Goal: Transaction & Acquisition: Purchase product/service

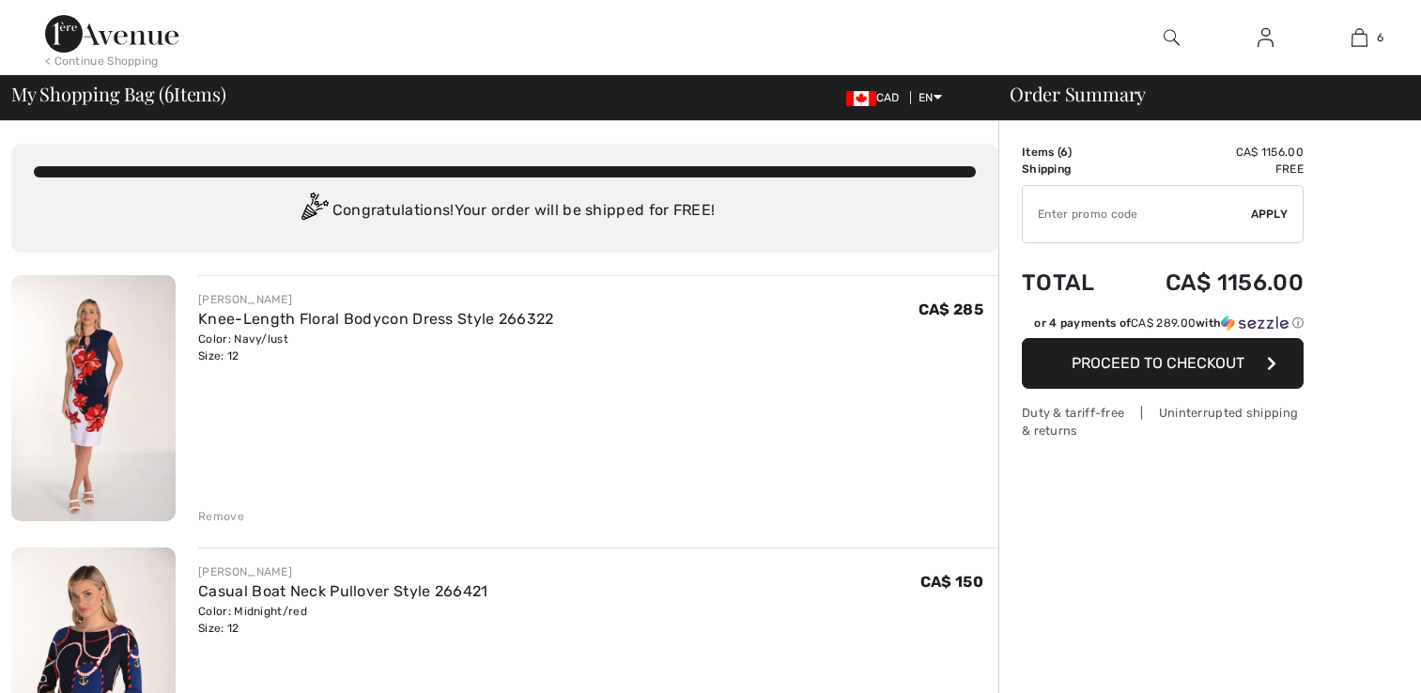
checkbox input "true"
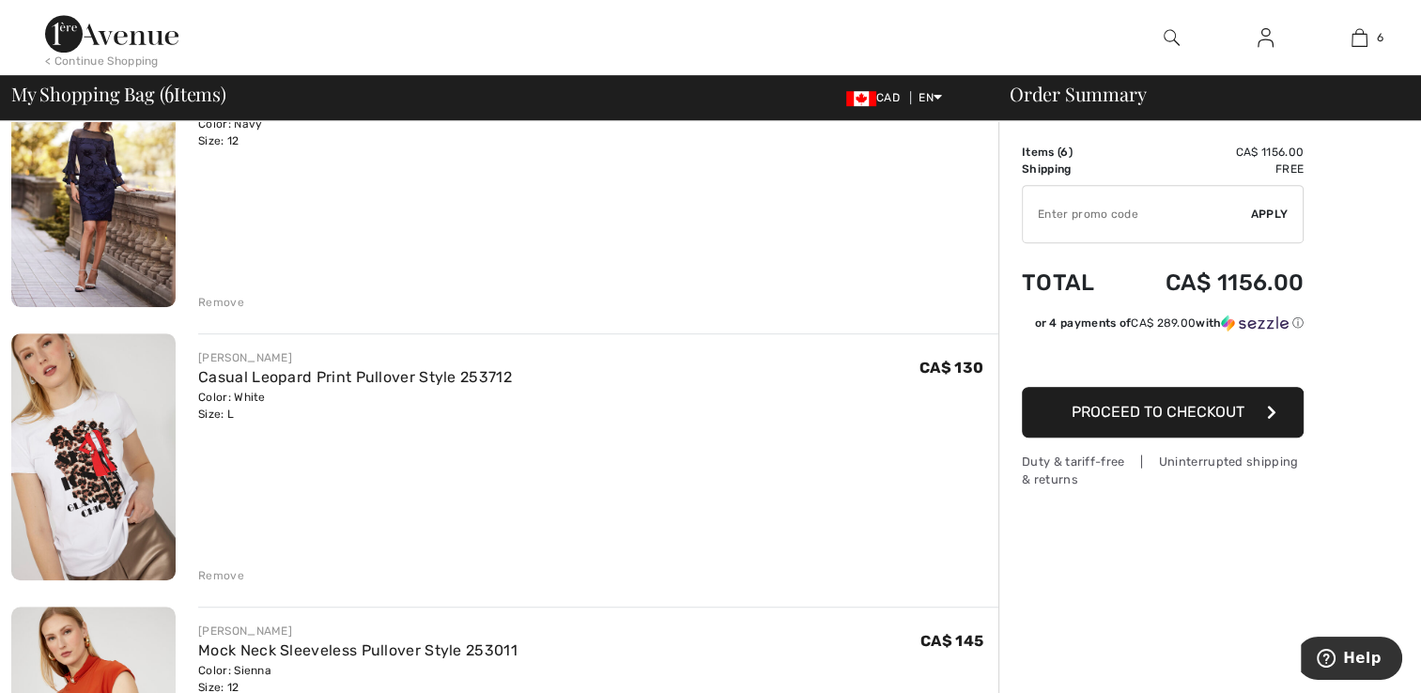
scroll to position [939, 0]
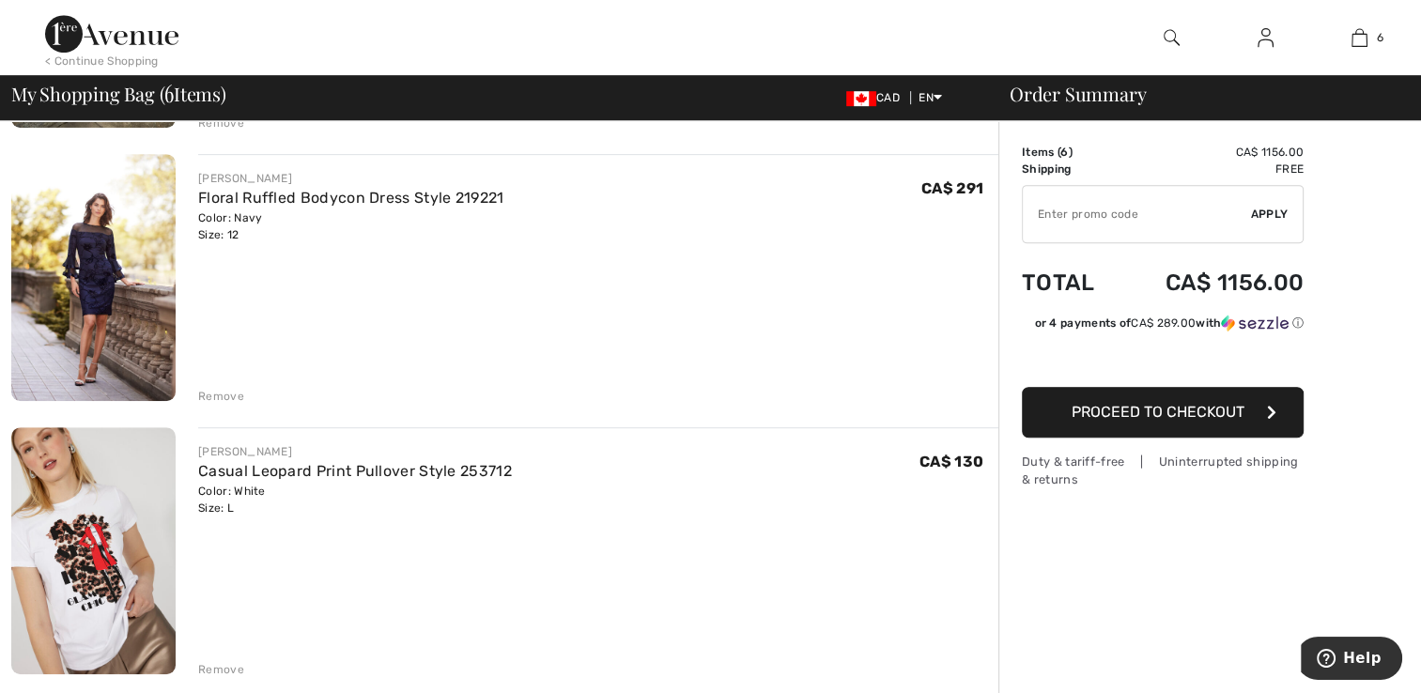
click at [98, 276] on img at bounding box center [93, 277] width 164 height 247
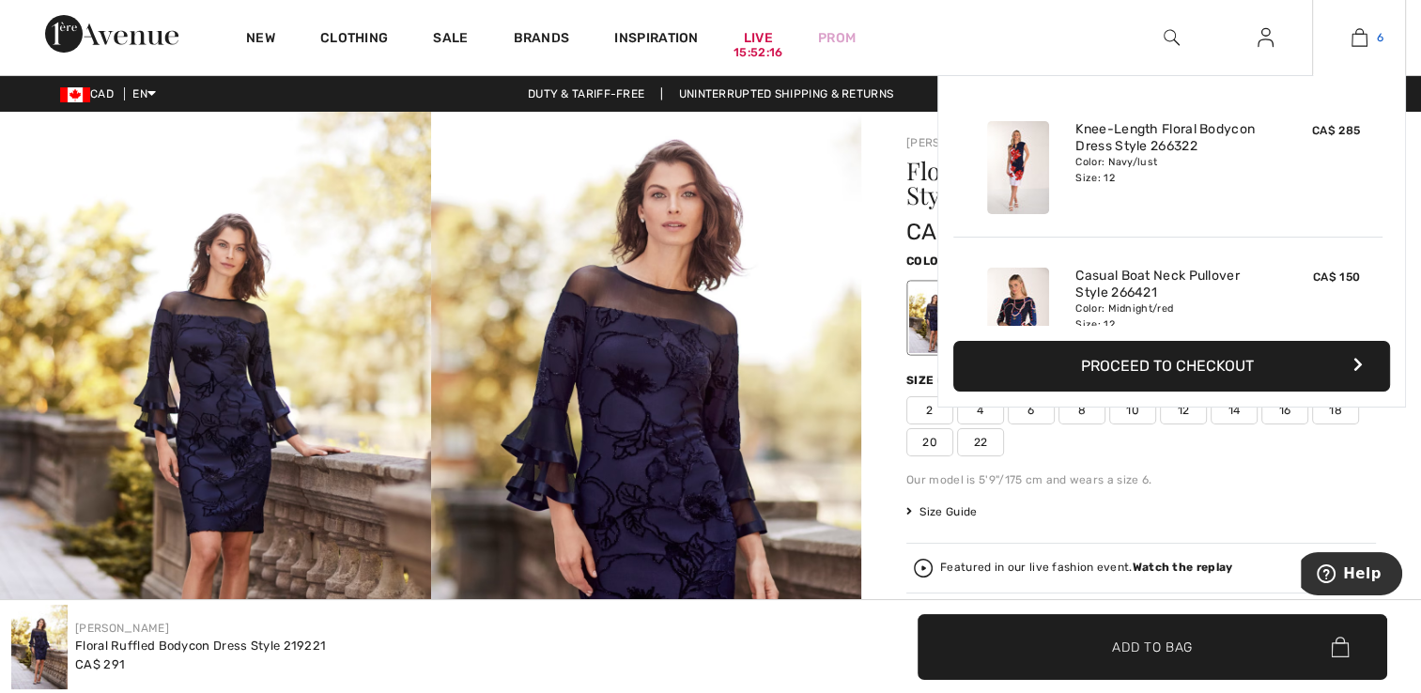
click at [1364, 39] on img at bounding box center [1360, 37] width 16 height 23
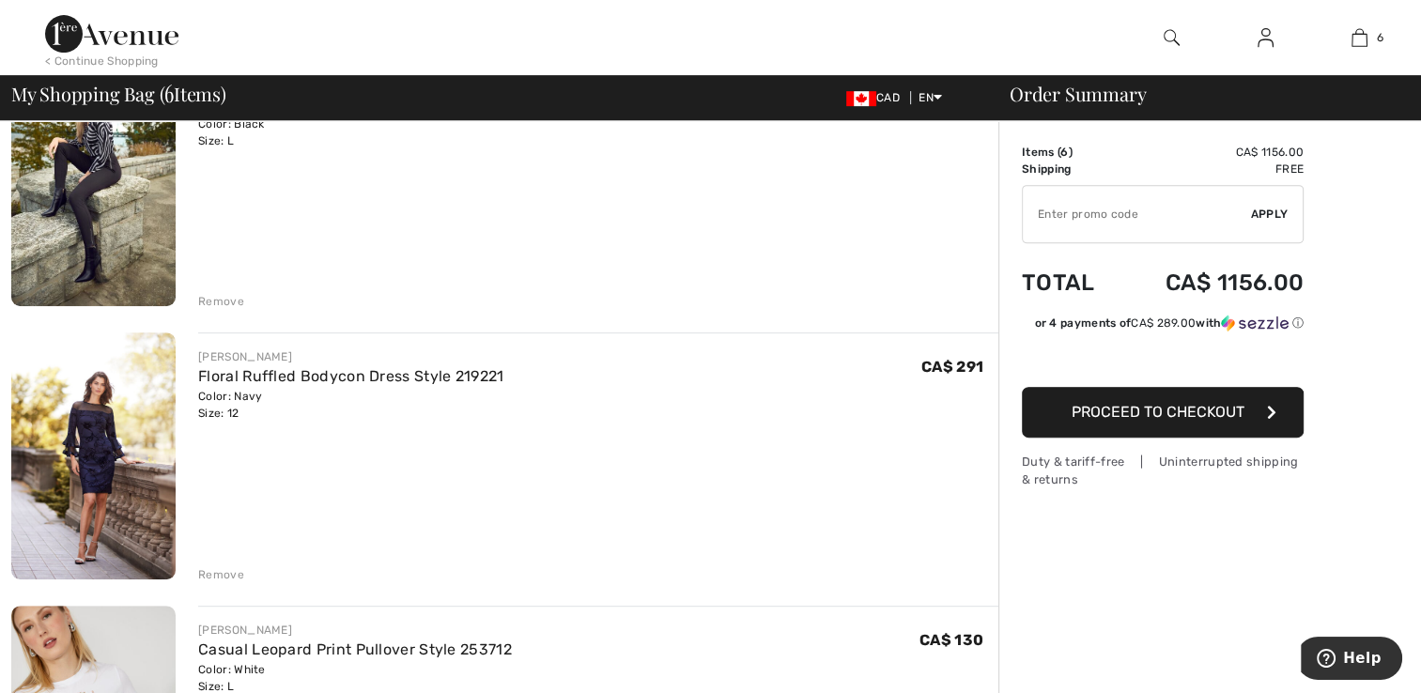
scroll to position [751, 0]
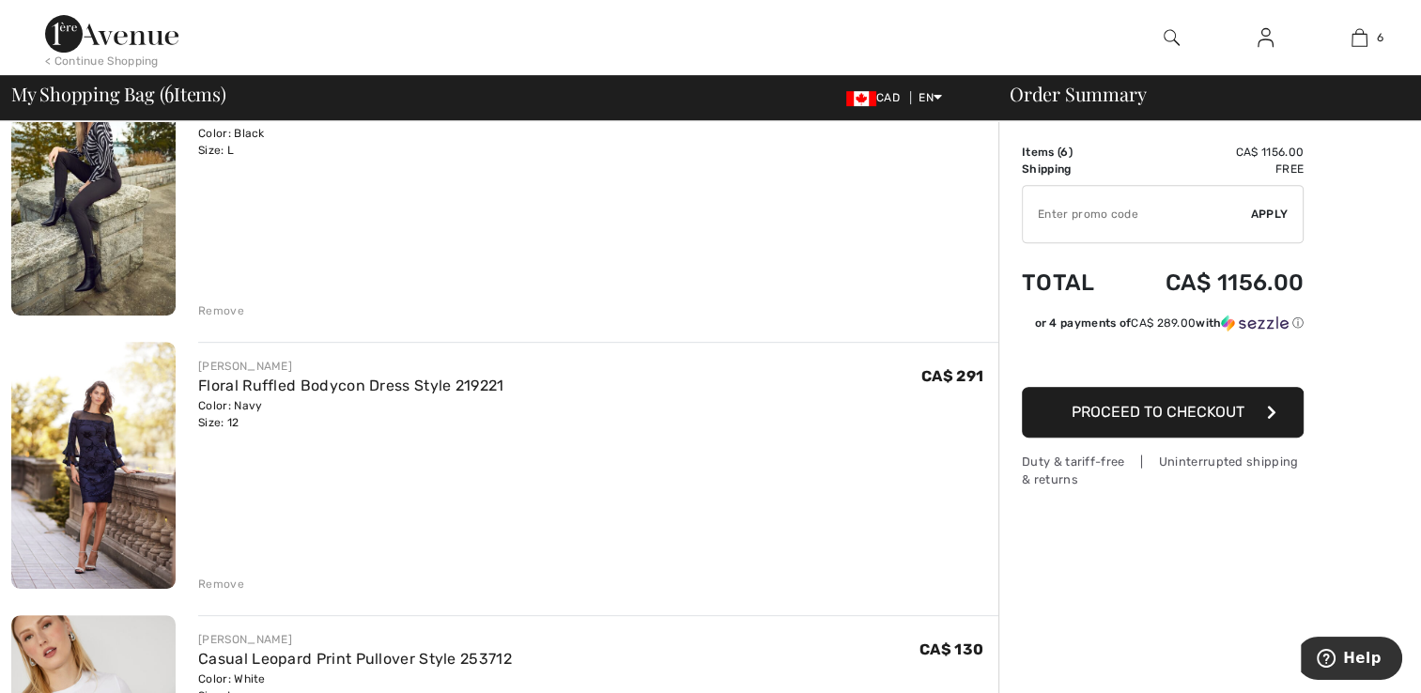
click at [214, 581] on div "Remove" at bounding box center [221, 584] width 46 height 17
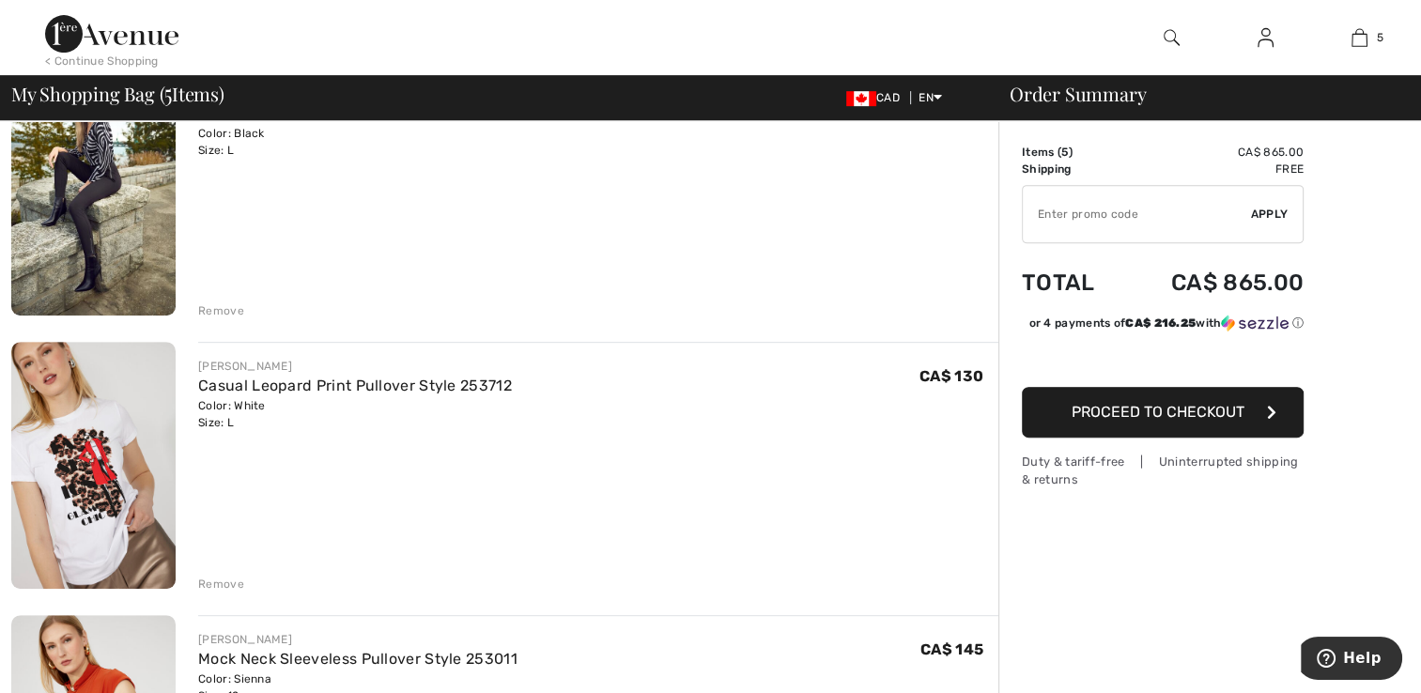
click at [70, 451] on img at bounding box center [93, 465] width 164 height 247
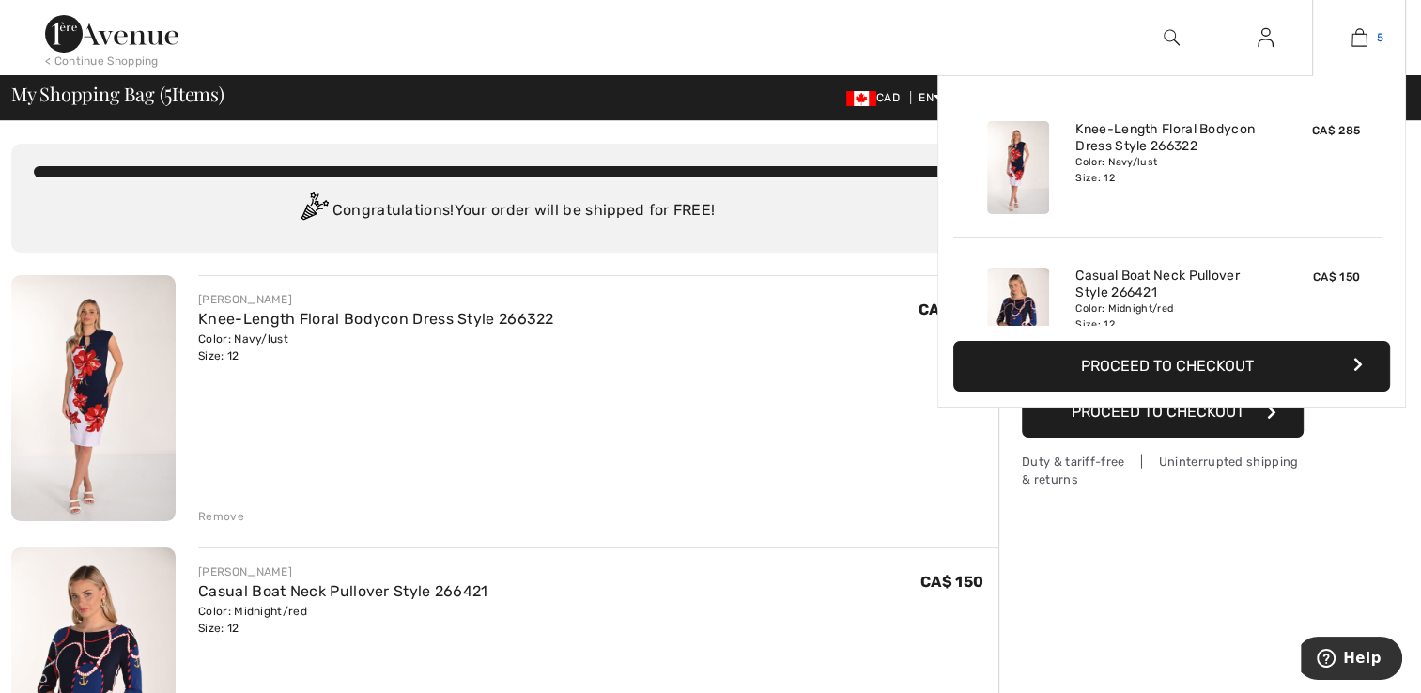
click at [1349, 28] on link "5" at bounding box center [1359, 37] width 92 height 23
